Goal: Browse casually

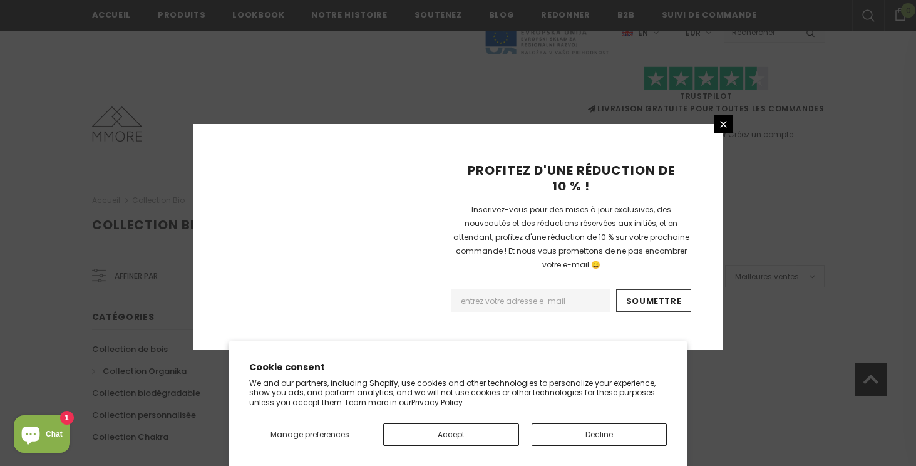
scroll to position [848, 0]
